Goal: Contribute content

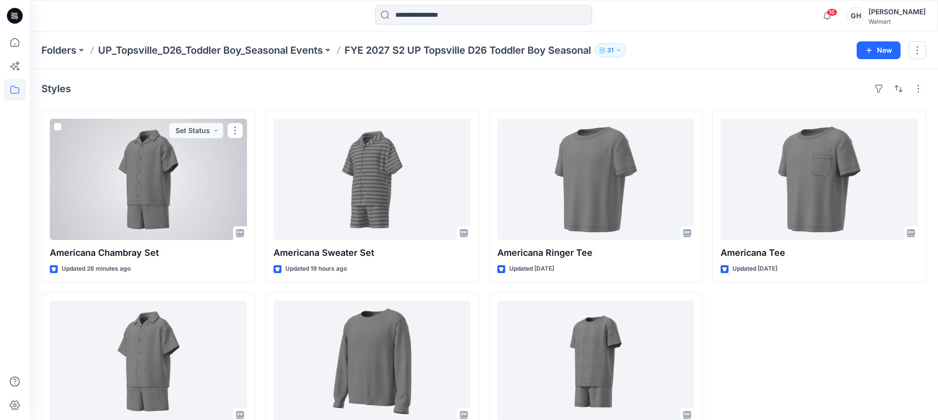
drag, startPoint x: 160, startPoint y: 207, endPoint x: 465, endPoint y: 208, distance: 305.2
click at [160, 207] on div at bounding box center [148, 179] width 197 height 121
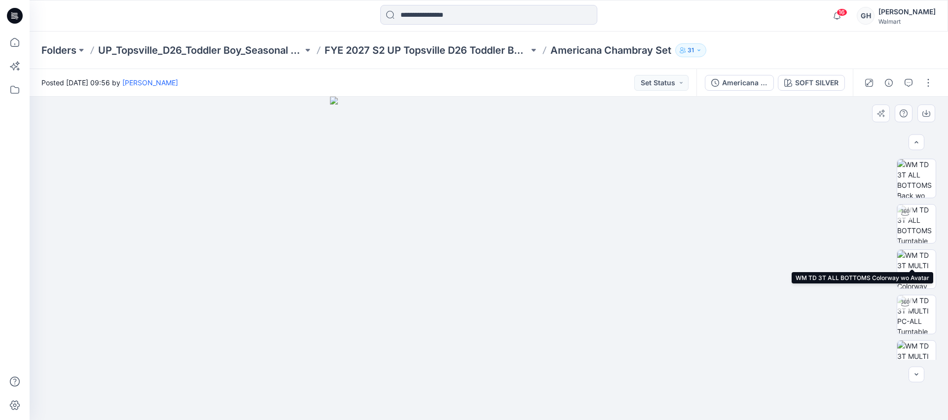
scroll to position [336, 0]
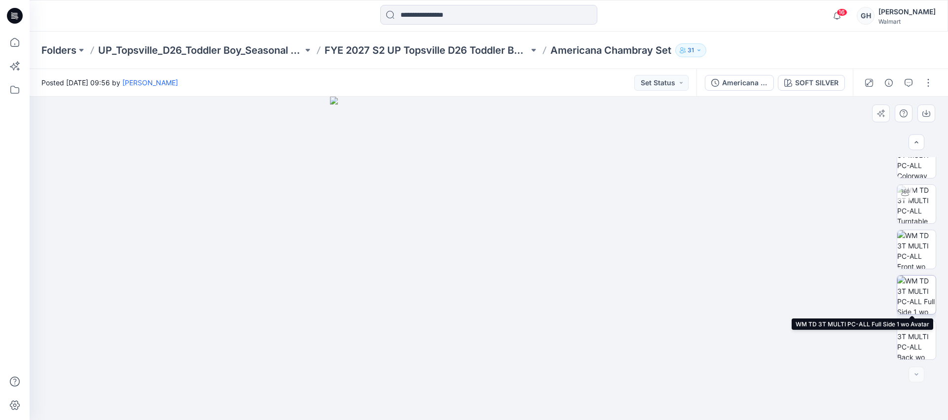
click at [917, 292] on img at bounding box center [916, 295] width 38 height 38
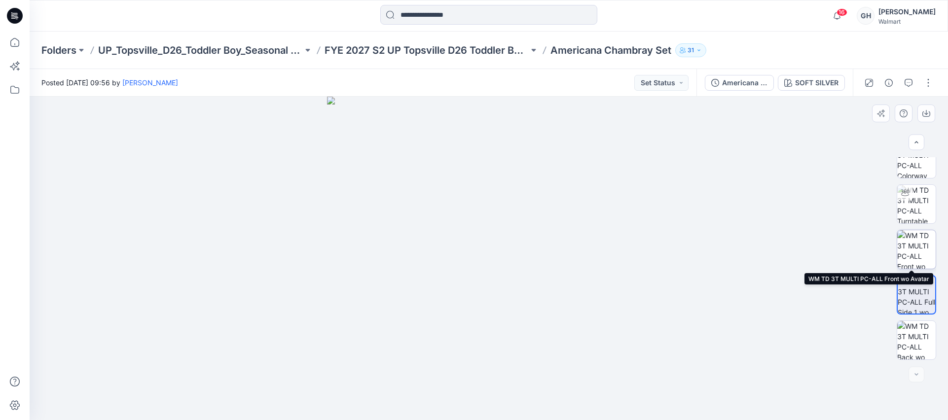
click at [917, 250] on img at bounding box center [916, 249] width 38 height 38
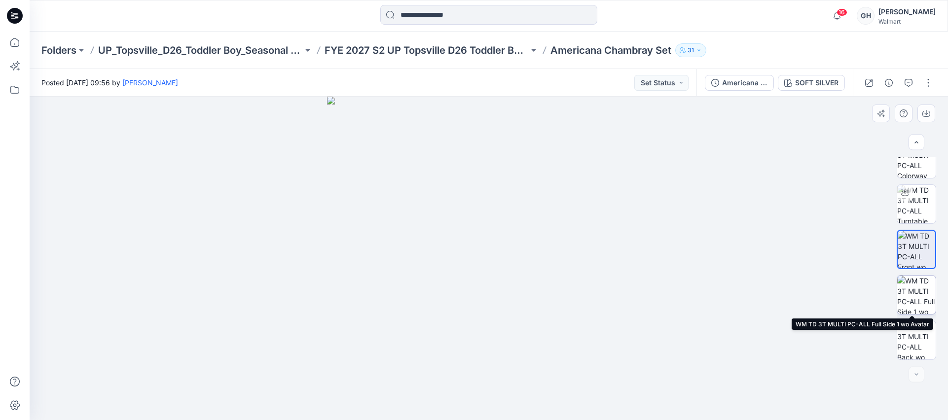
click at [917, 287] on img at bounding box center [916, 295] width 38 height 38
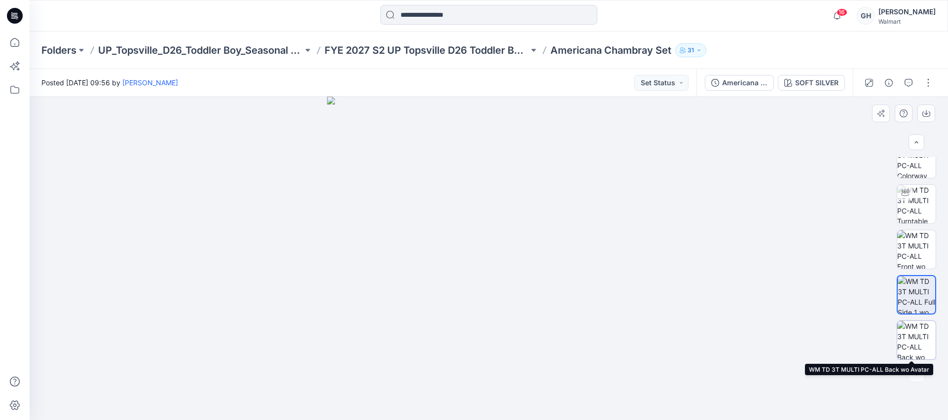
click at [916, 331] on img at bounding box center [916, 340] width 38 height 38
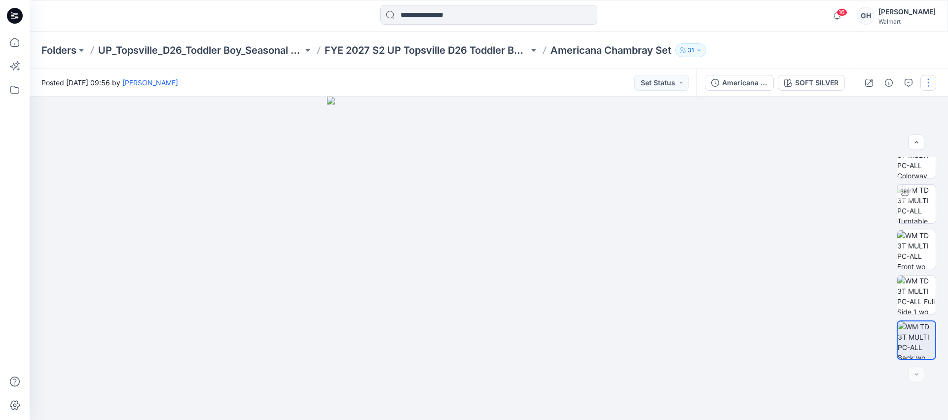
click at [935, 76] on div at bounding box center [897, 83] width 91 height 28
click at [933, 80] on button "button" at bounding box center [928, 83] width 16 height 16
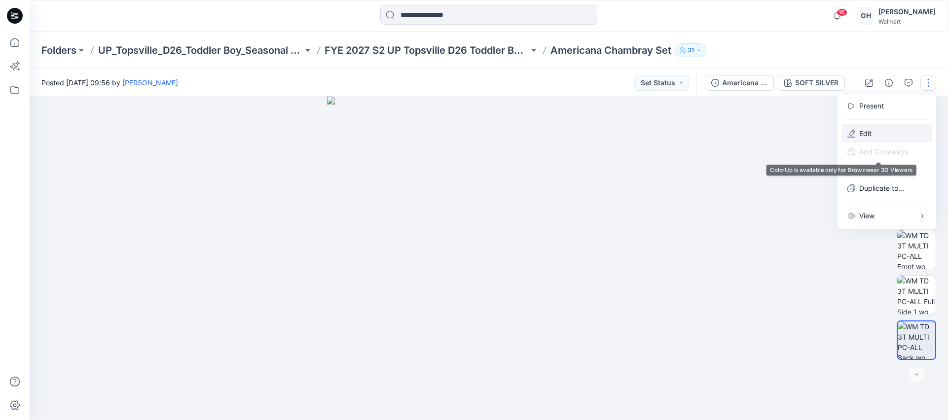
click at [884, 137] on button "Edit" at bounding box center [886, 133] width 91 height 18
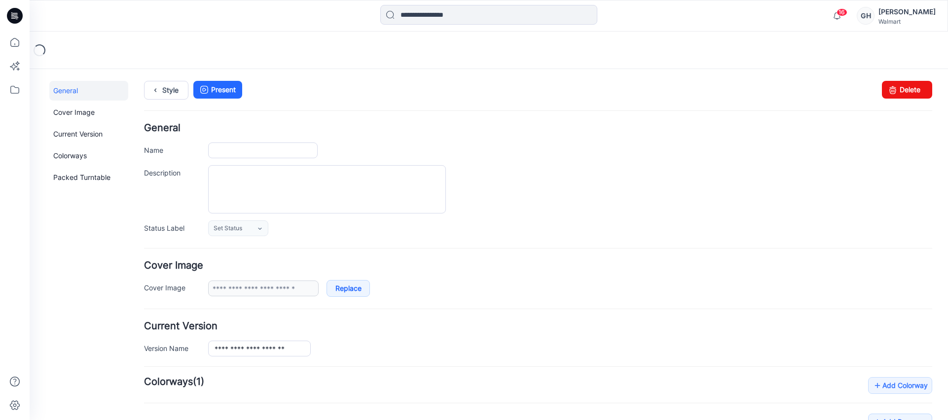
type input "**********"
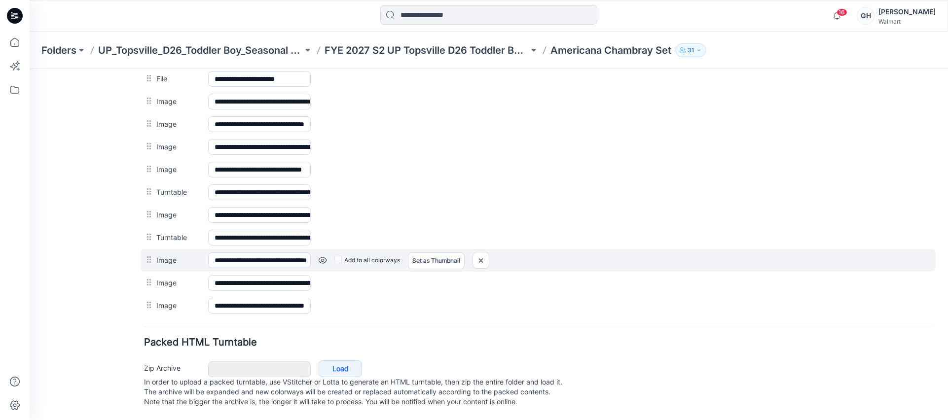
scroll to position [469, 0]
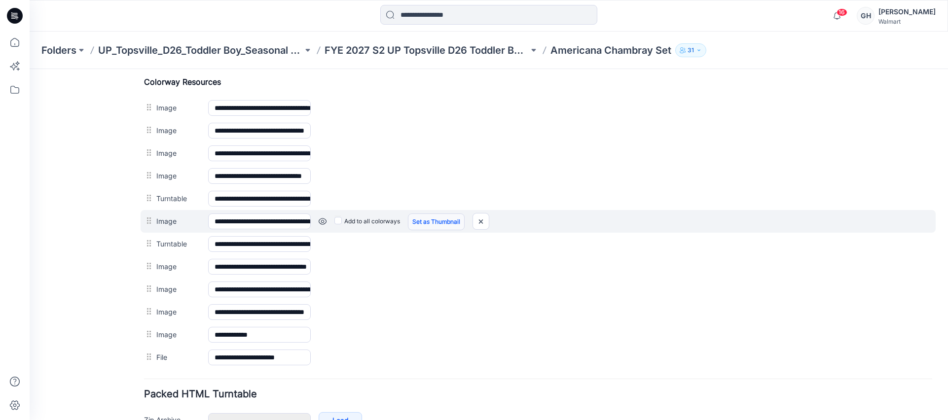
click at [30, 69] on link "Set as Thumbnail" at bounding box center [30, 69] width 0 height 0
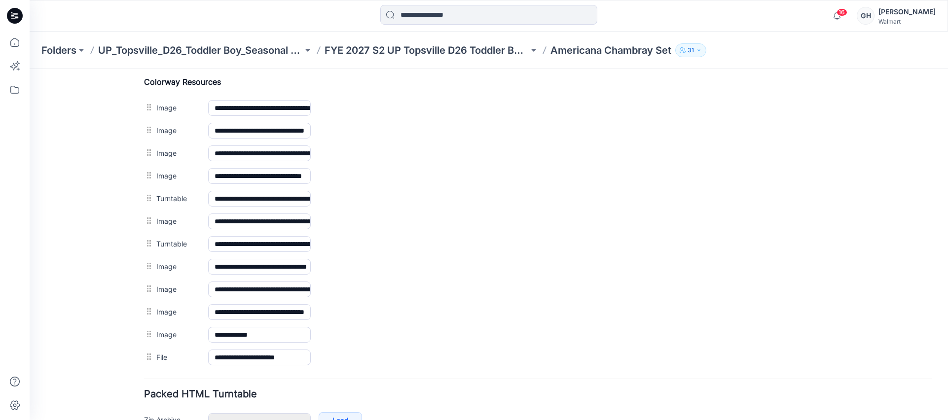
click at [30, 69] on img at bounding box center [30, 69] width 0 height 0
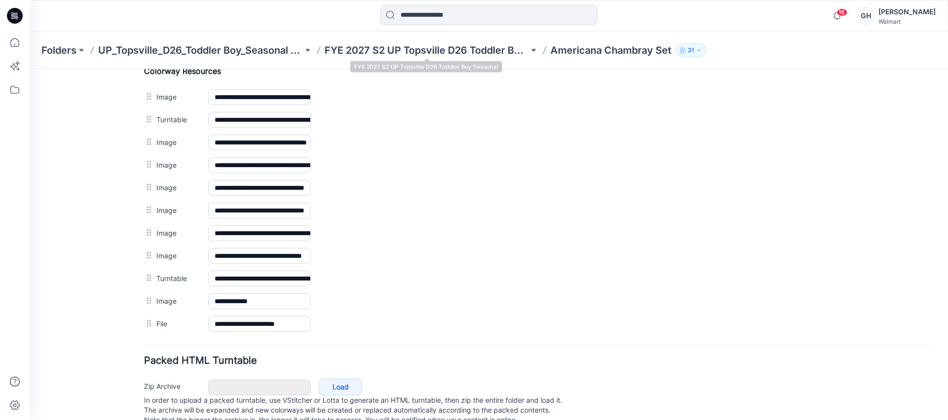
click at [423, 49] on p "FYE 2027 S2 UP Topsville D26 Toddler Boy Seasonal" at bounding box center [426, 50] width 205 height 14
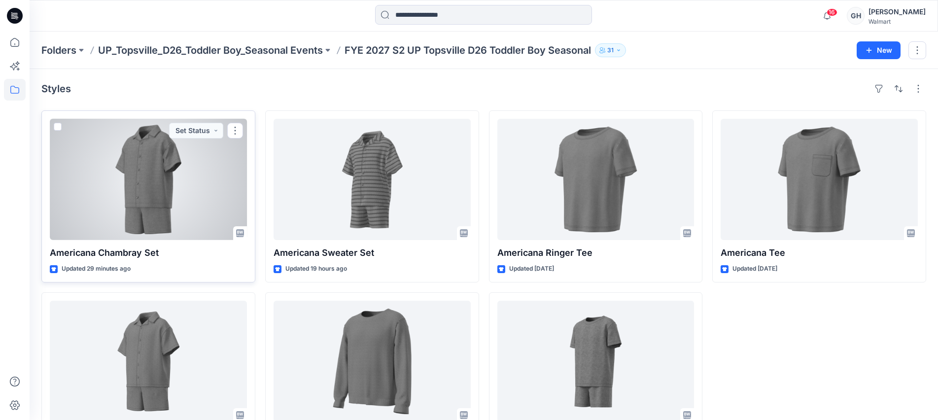
click at [174, 196] on div at bounding box center [148, 179] width 197 height 121
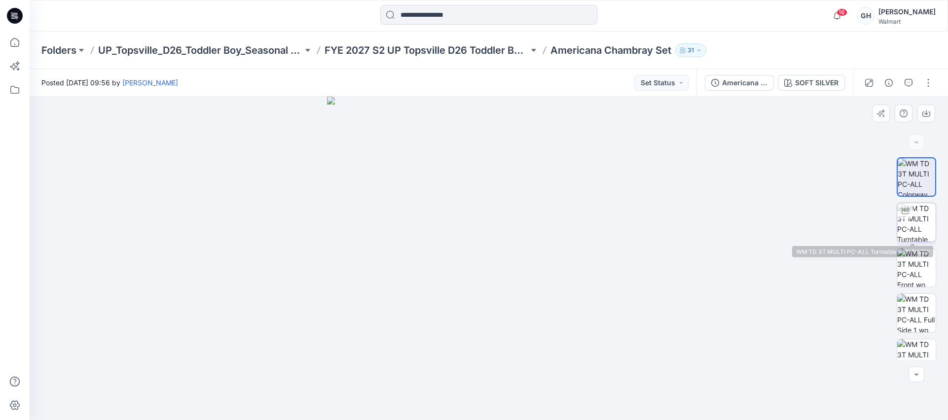
click at [920, 224] on img at bounding box center [916, 222] width 38 height 38
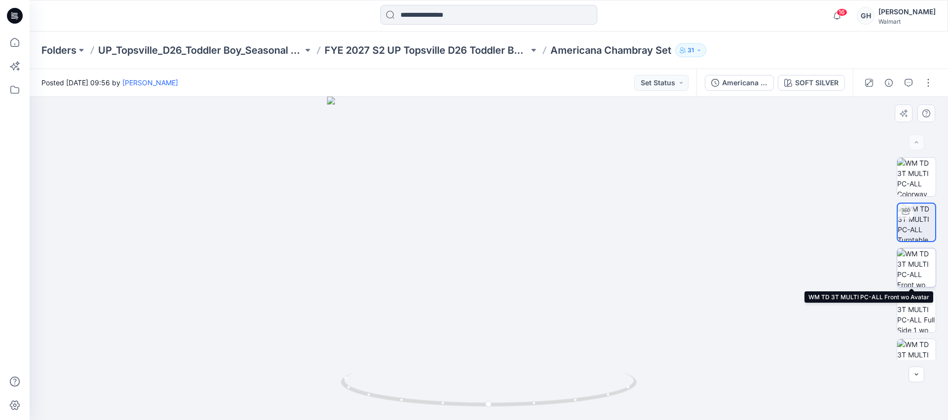
click at [930, 266] on img at bounding box center [916, 267] width 38 height 38
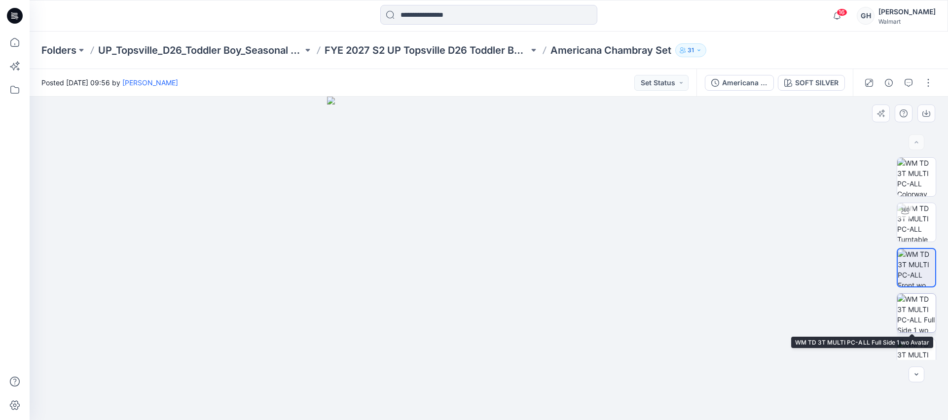
click at [914, 304] on img at bounding box center [916, 313] width 38 height 38
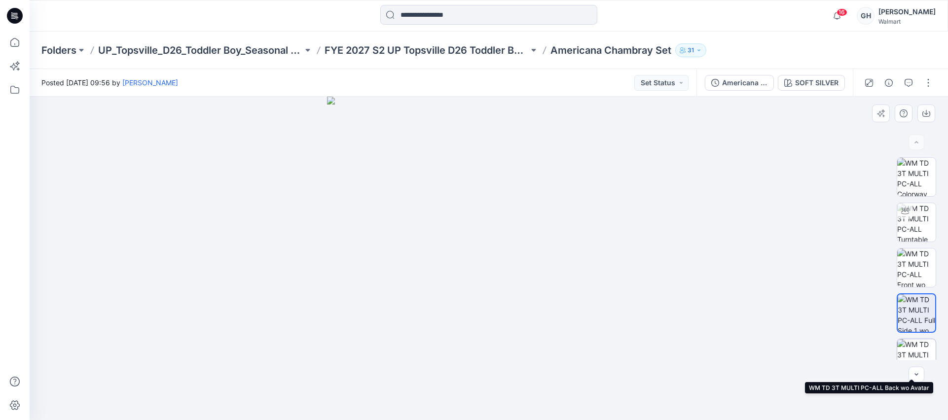
click at [917, 354] on img at bounding box center [916, 358] width 38 height 38
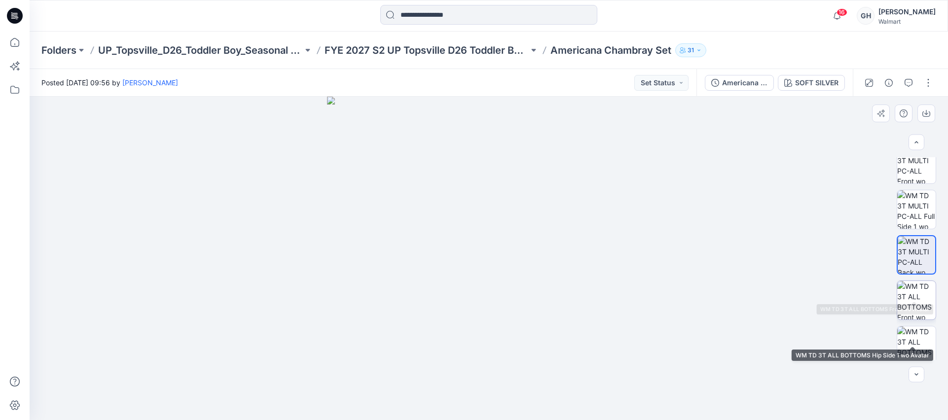
scroll to position [123, 0]
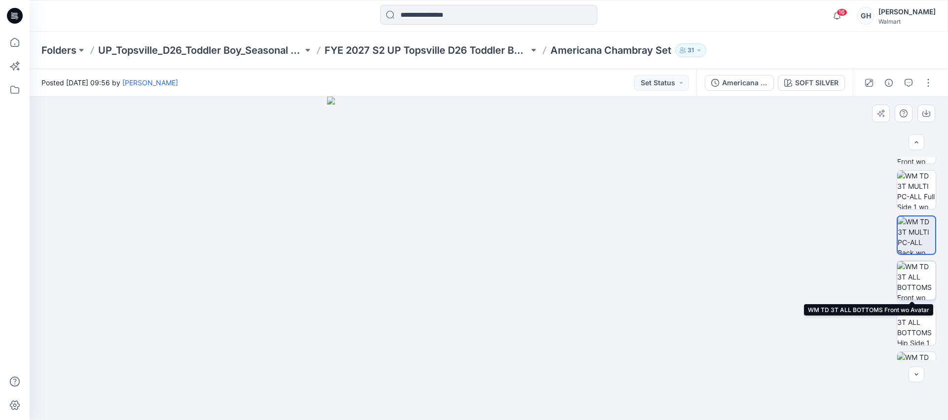
click at [909, 276] on img at bounding box center [916, 280] width 38 height 38
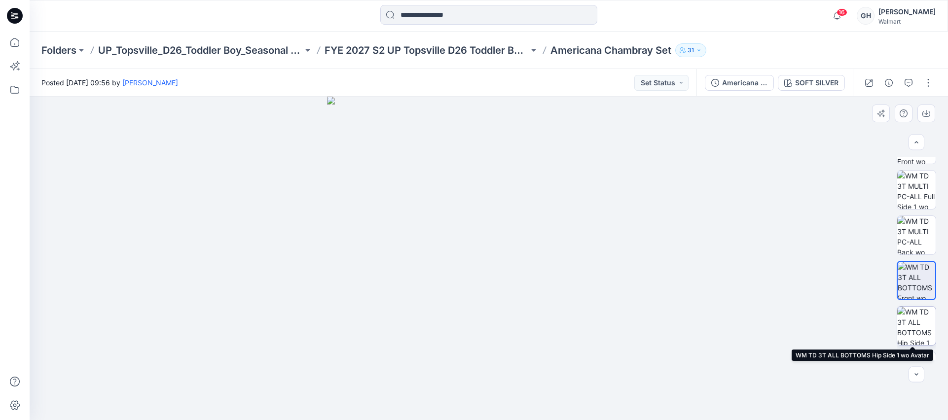
click at [910, 325] on img at bounding box center [916, 326] width 38 height 38
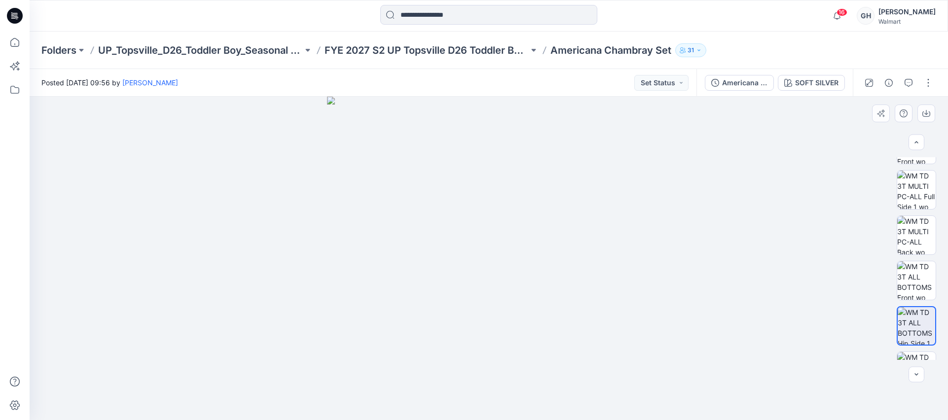
scroll to position [185, 0]
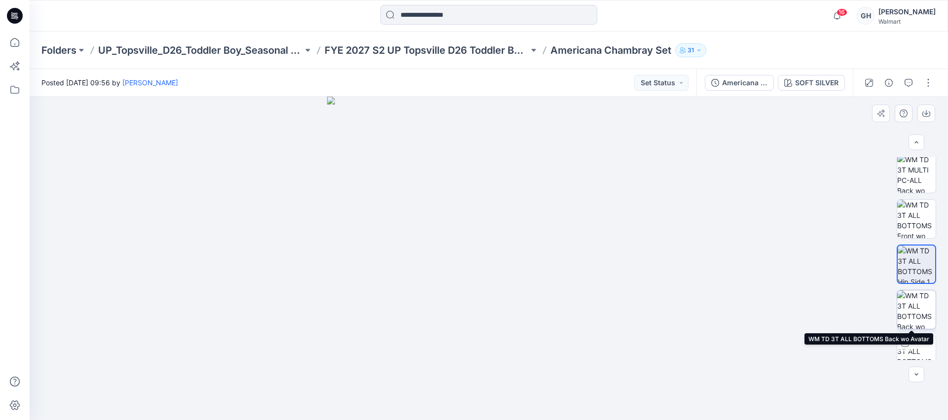
click at [910, 317] on img at bounding box center [916, 309] width 38 height 38
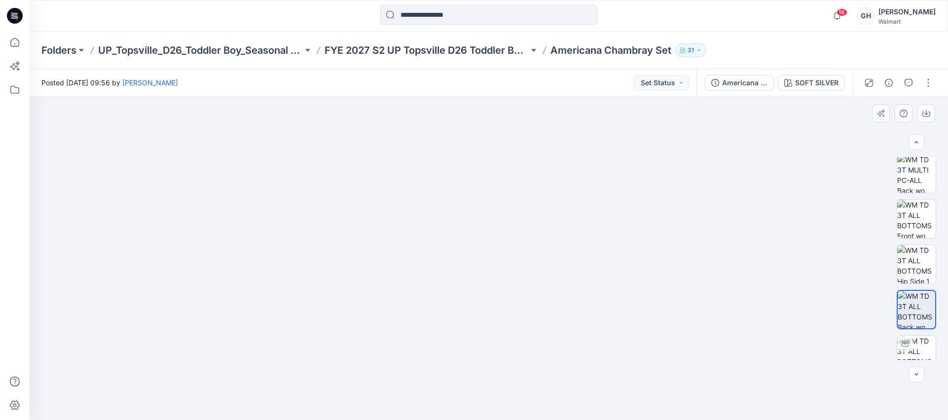
scroll to position [290, 0]
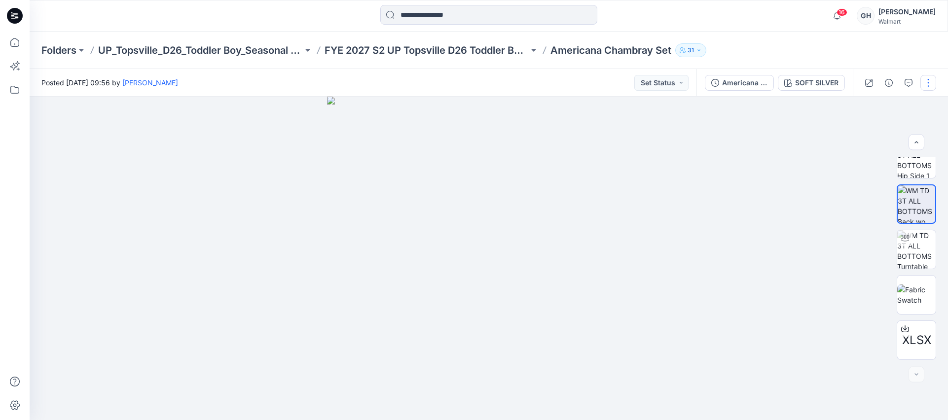
click at [926, 86] on button "button" at bounding box center [928, 83] width 16 height 16
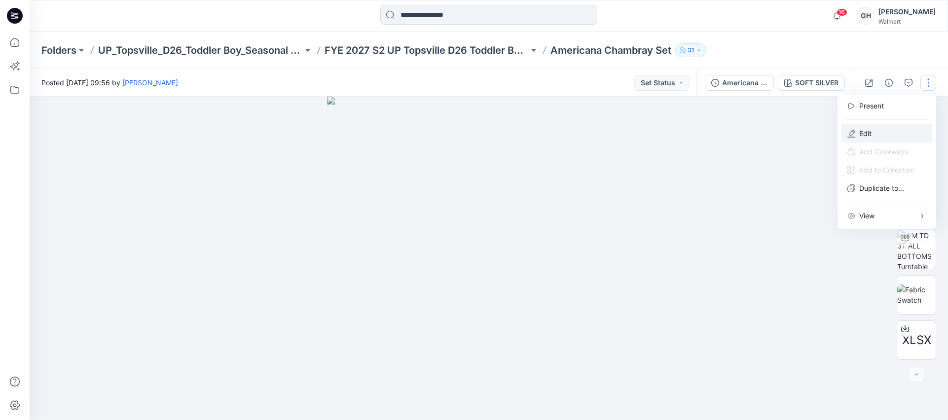
click at [868, 132] on p "Edit" at bounding box center [865, 133] width 12 height 10
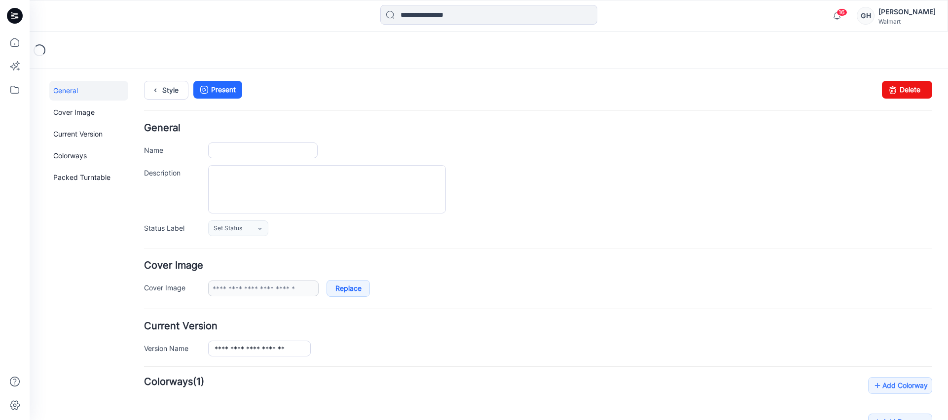
type input "**********"
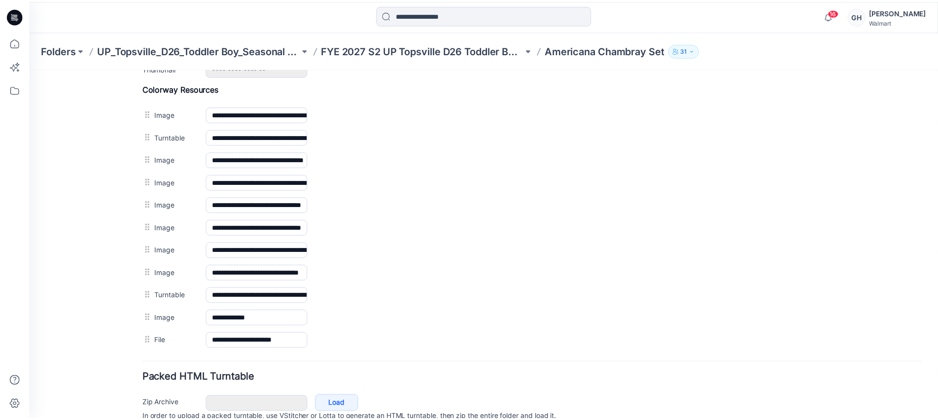
scroll to position [497, 0]
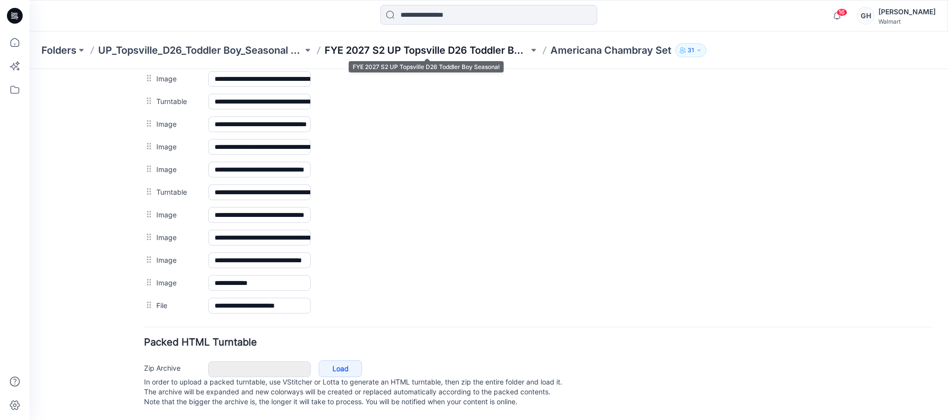
click at [444, 55] on p "FYE 2027 S2 UP Topsville D26 Toddler Boy Seasonal" at bounding box center [426, 50] width 205 height 14
